Goal: Obtain resource: Obtain resource

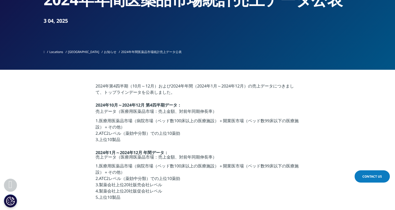
scroll to position [131, 0]
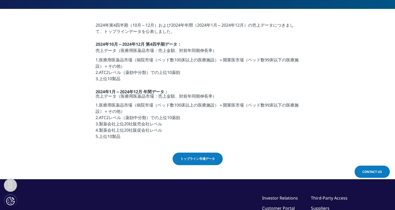
click at [202, 161] on link "トップライン市場データ" at bounding box center [198, 159] width 50 height 13
click at [199, 156] on link "トップライン市場データ" at bounding box center [198, 159] width 50 height 13
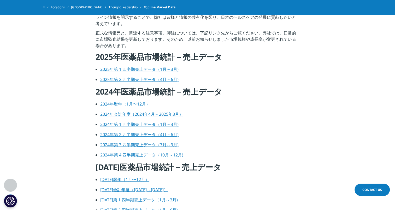
scroll to position [209, 0]
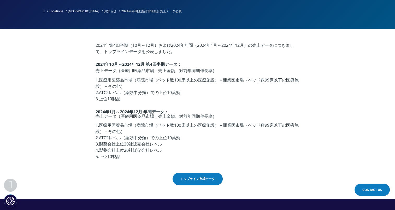
scroll to position [130, 0]
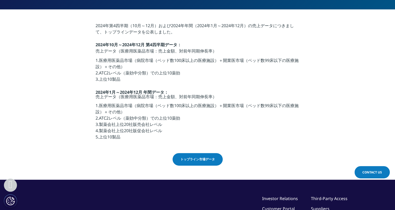
click at [194, 160] on span "トップライン市場データ" at bounding box center [197, 159] width 34 height 5
